Goal: Check status: Check status

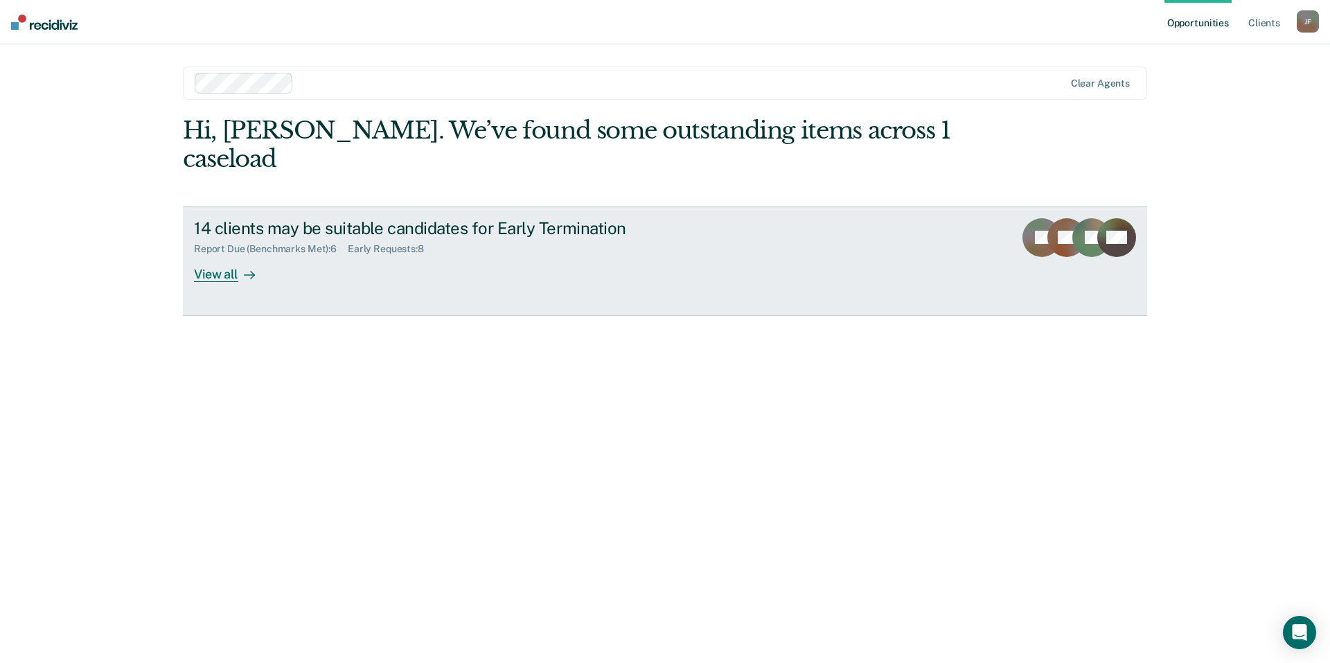
click at [220, 255] on div "View all" at bounding box center [233, 268] width 78 height 27
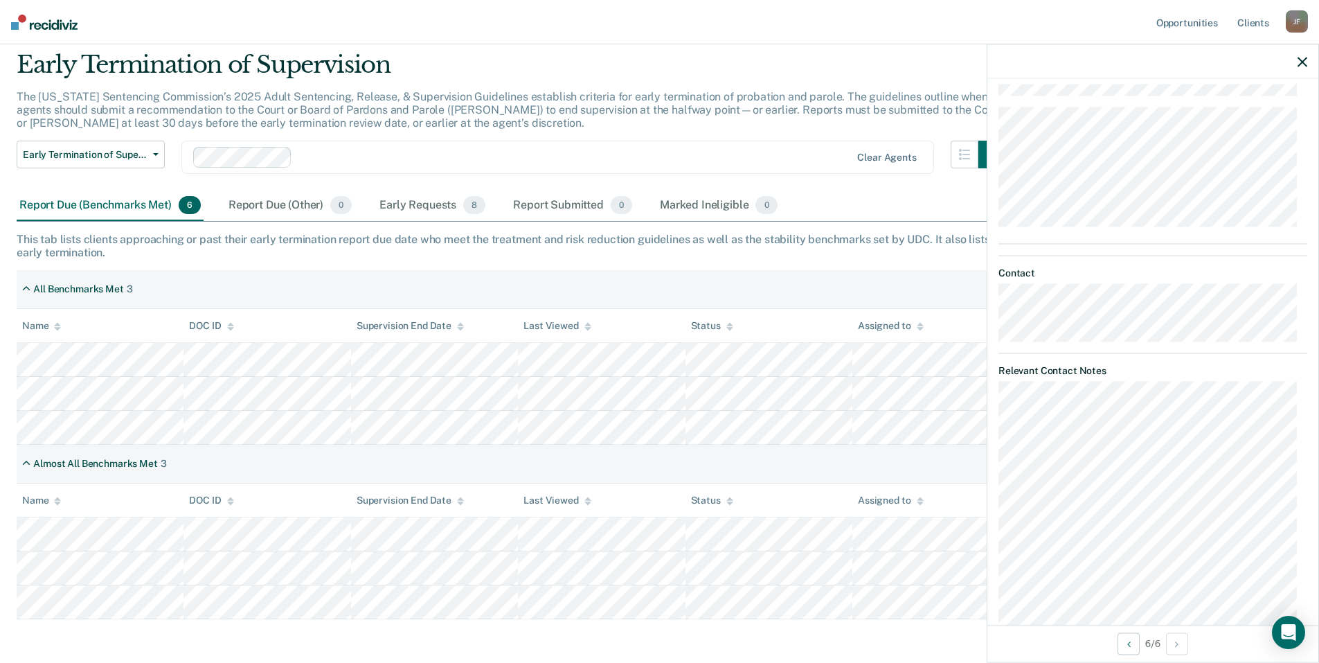
scroll to position [69, 0]
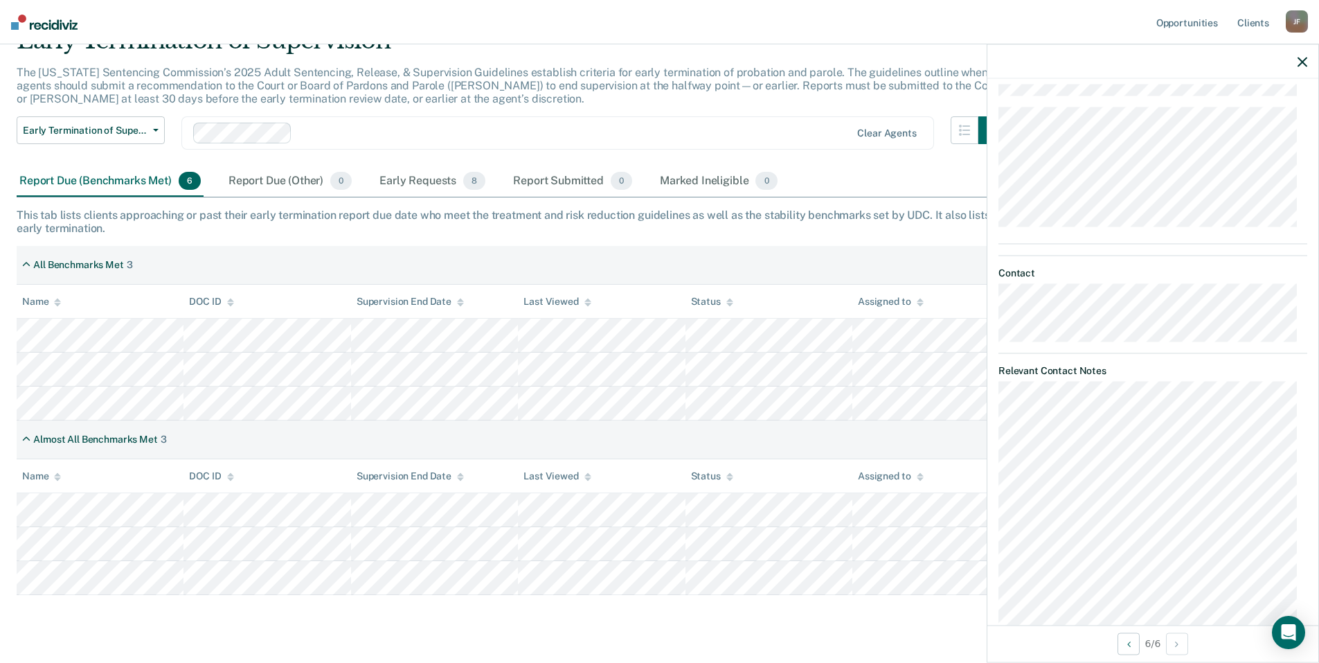
click at [390, 215] on div "This tab lists clients approaching or past their early termination report due d…" at bounding box center [660, 221] width 1286 height 26
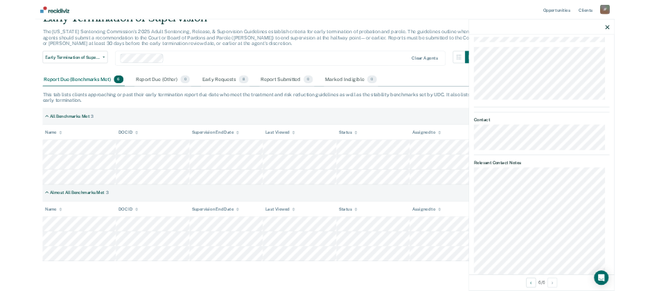
scroll to position [0, 0]
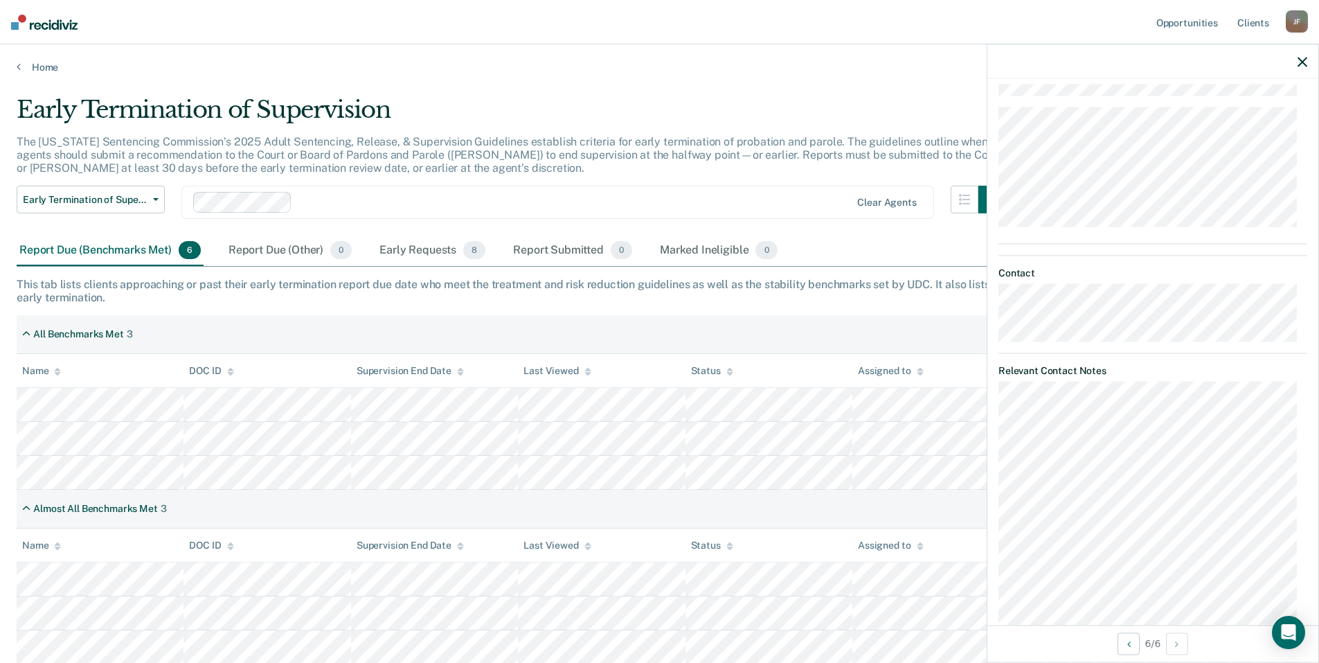
drag, startPoint x: 1203, startPoint y: 0, endPoint x: 919, endPoint y: 39, distance: 286.5
click at [919, 39] on nav "Opportunities Client s [PERSON_NAME] [PERSON_NAME] Profile How it works Log Out" at bounding box center [659, 22] width 1319 height 44
